Goal: Transaction & Acquisition: Subscribe to service/newsletter

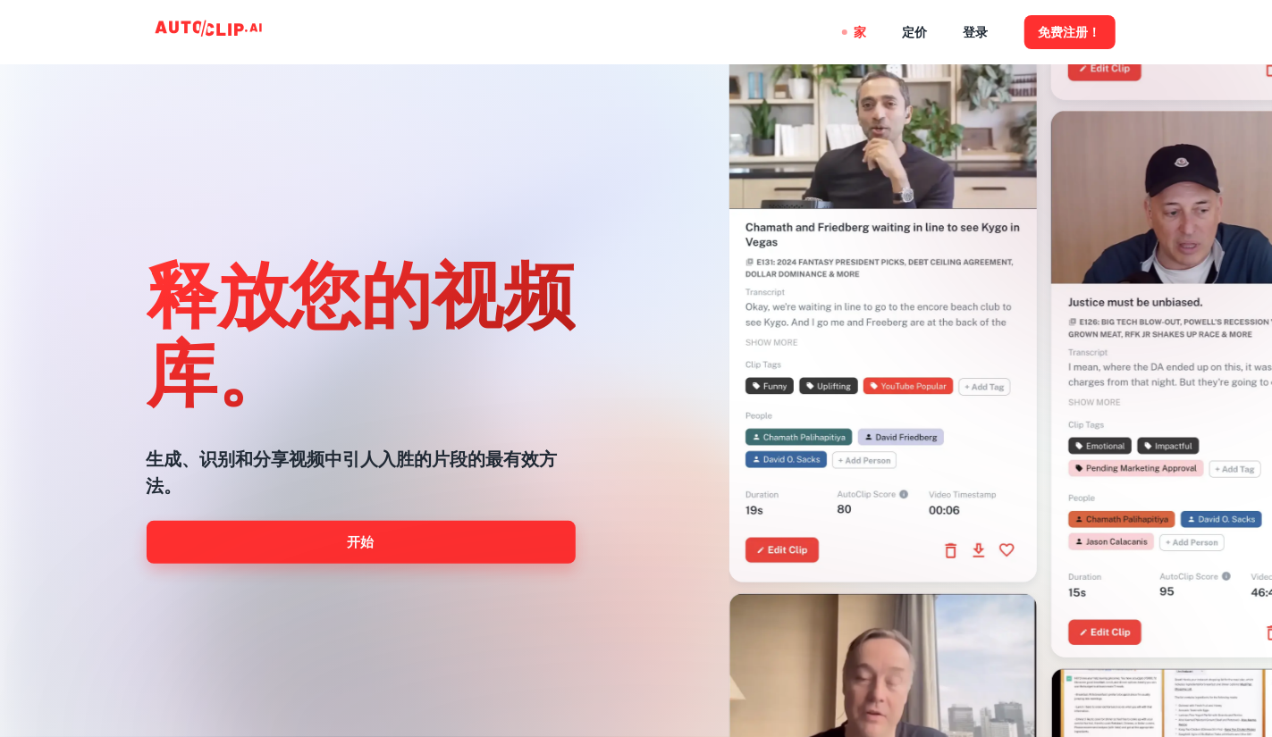
click at [431, 534] on link "开始" at bounding box center [361, 542] width 429 height 43
